Goal: Navigation & Orientation: Find specific page/section

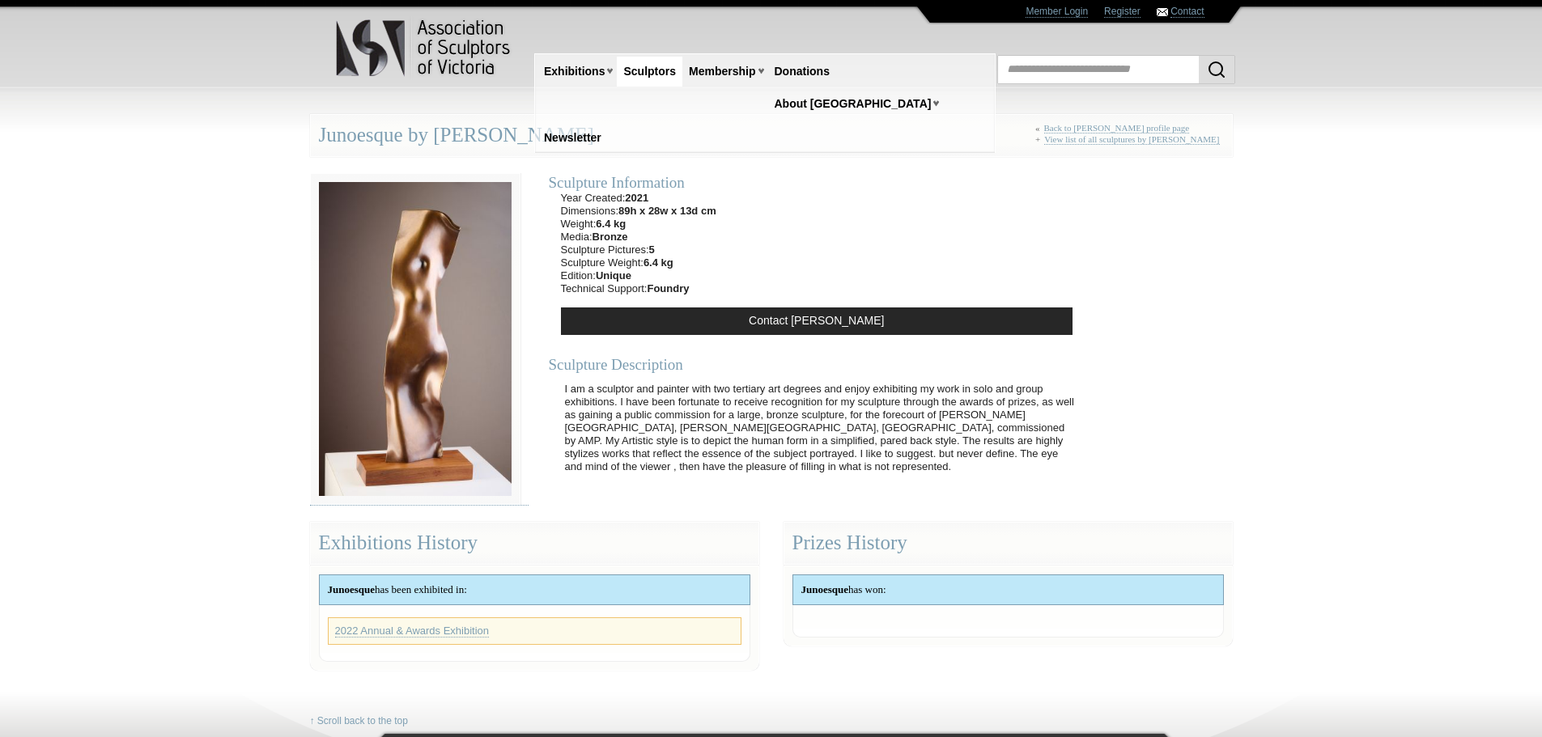
click at [640, 70] on link "Sculptors" at bounding box center [650, 72] width 66 height 30
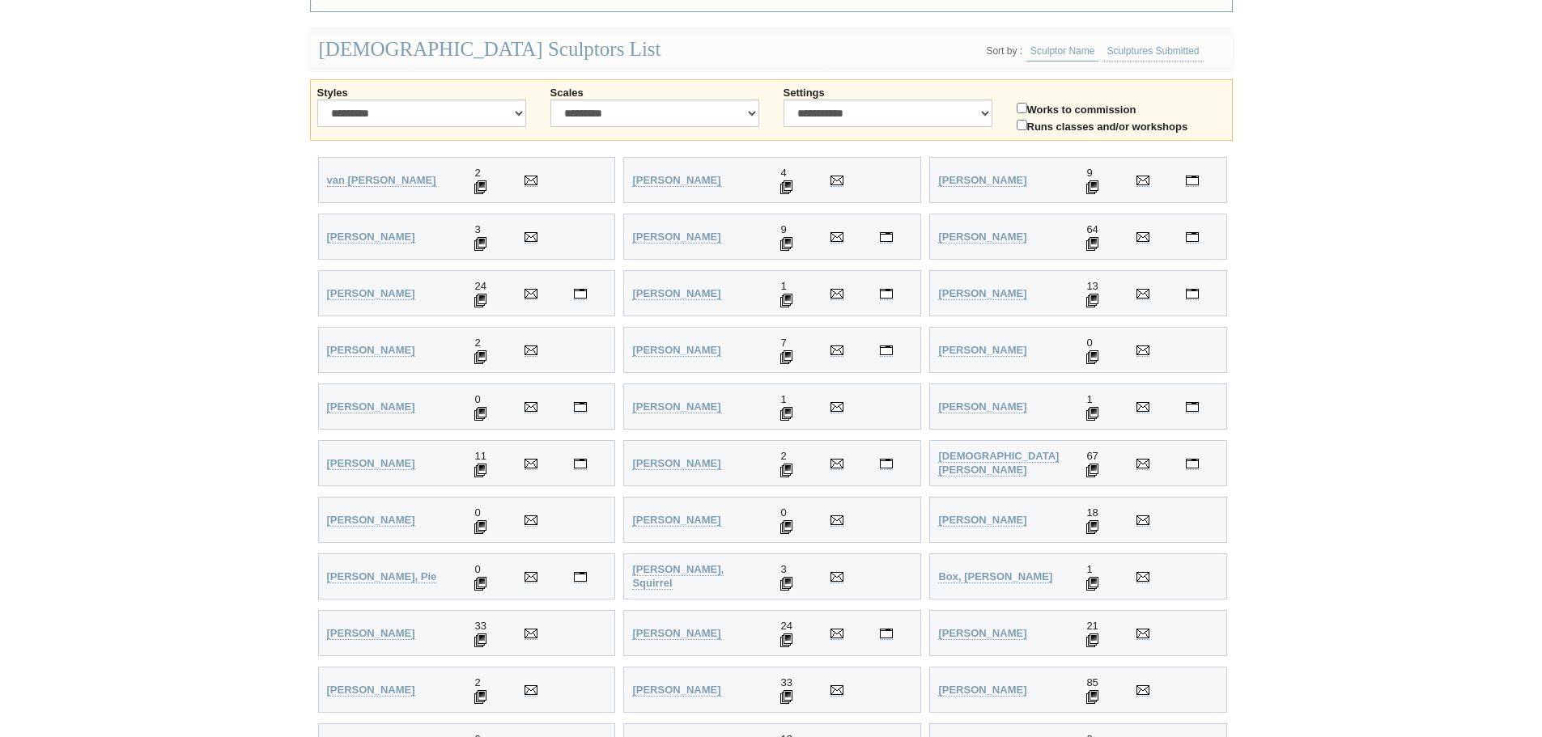
scroll to position [405, 0]
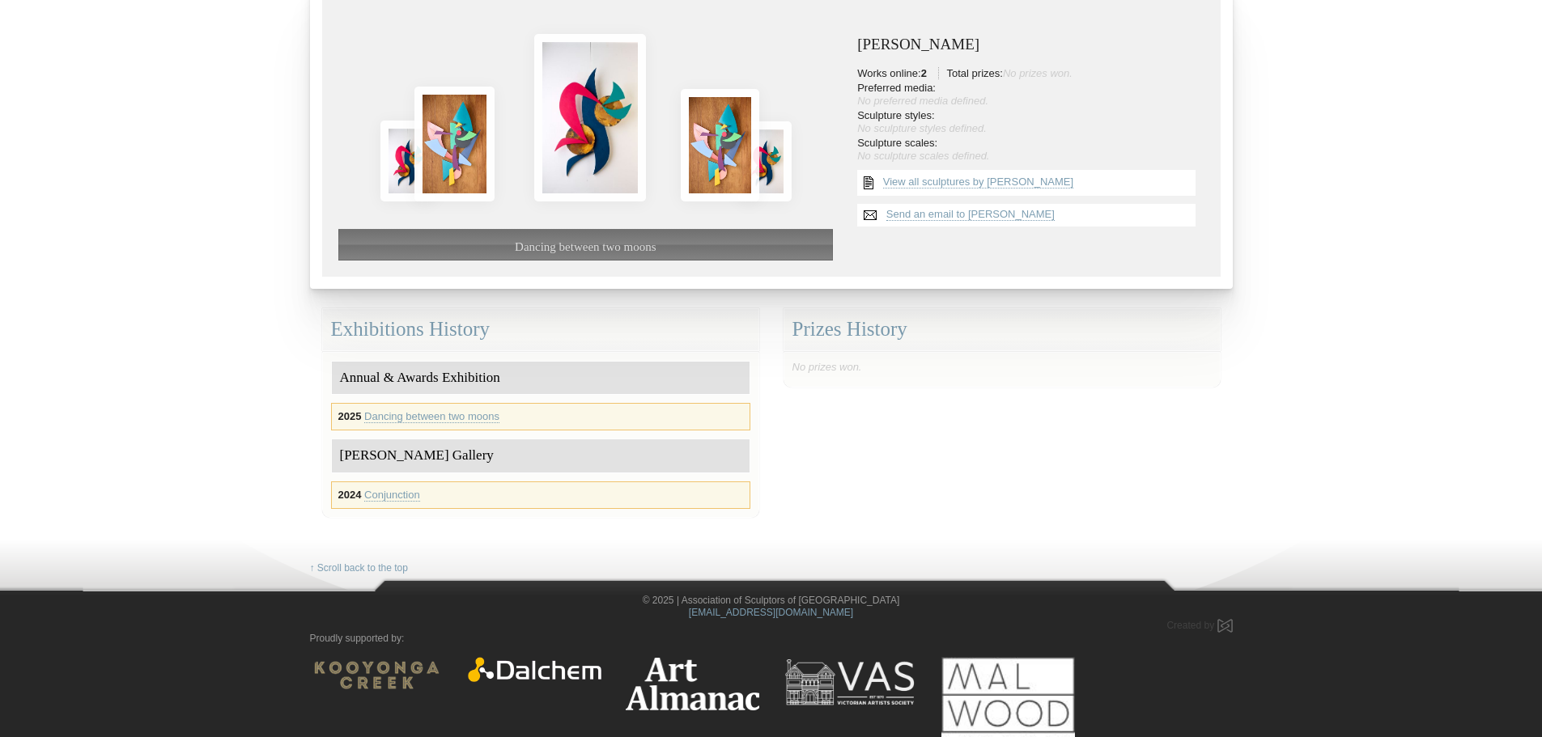
scroll to position [188, 0]
